Goal: Find specific page/section: Find specific page/section

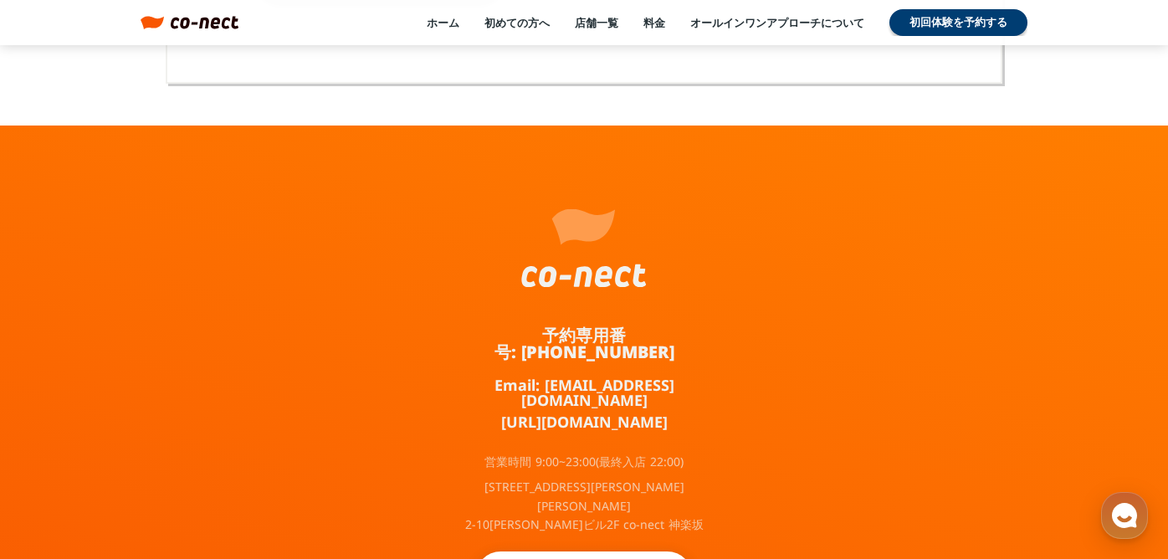
scroll to position [11055, 0]
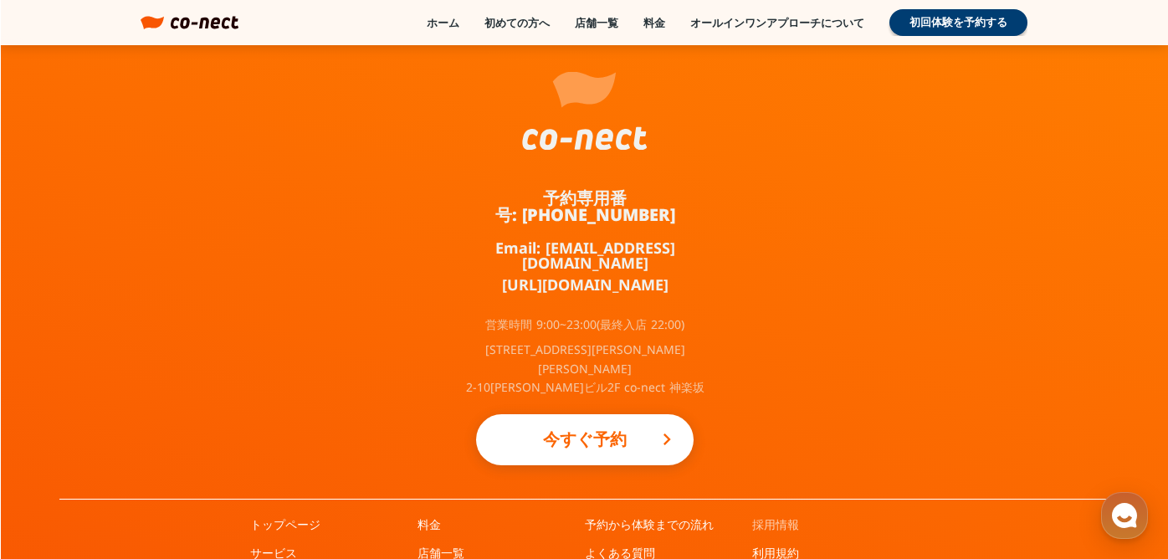
click at [779, 516] on link "採用情報" at bounding box center [775, 524] width 47 height 17
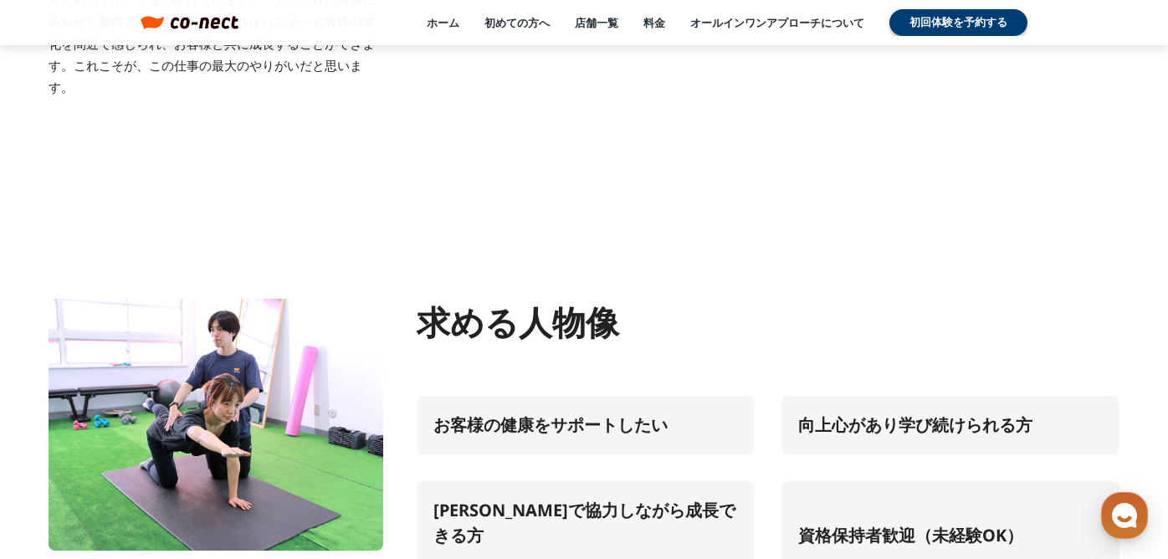
scroll to position [6722, 0]
